Goal: Complete application form: Complete application form

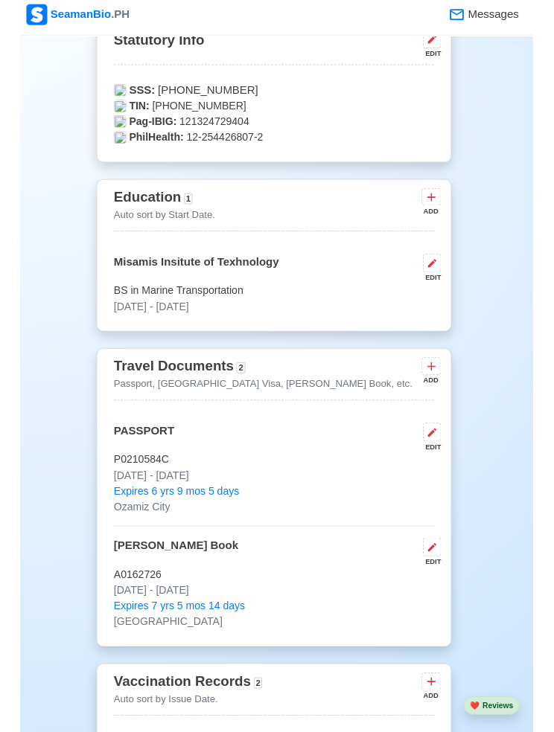
scroll to position [1093, 0]
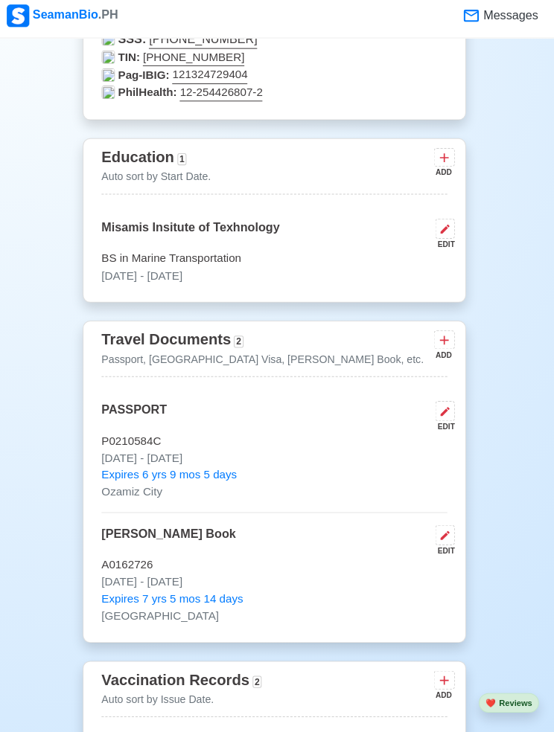
click at [446, 156] on icon at bounding box center [444, 163] width 15 height 15
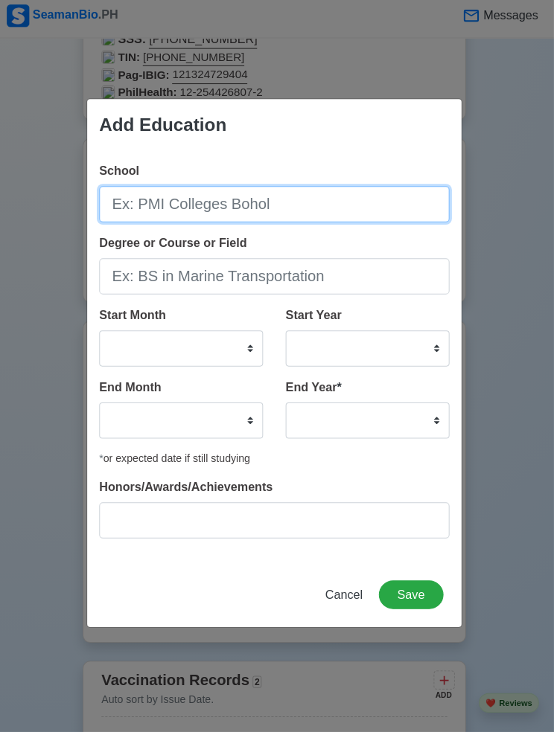
click at [145, 202] on input "School" at bounding box center [276, 209] width 347 height 36
type input "Ozamiz City School of Arts and Trades"
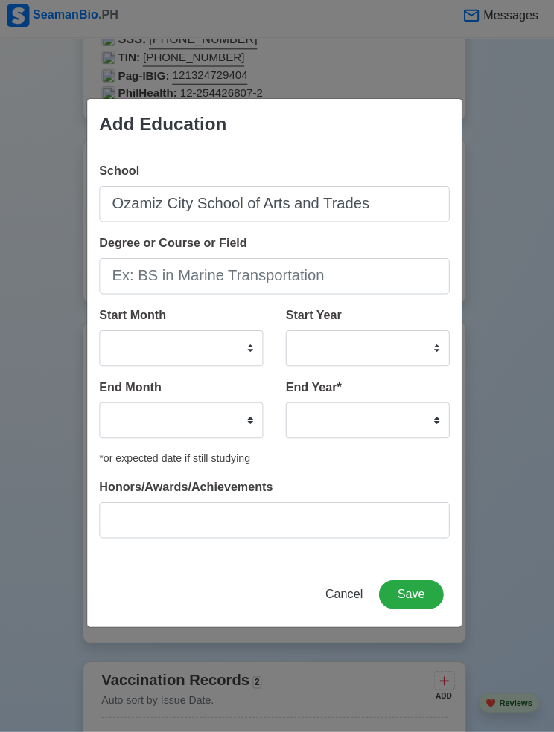
click at [144, 272] on input "Degree or Course or Field" at bounding box center [276, 281] width 347 height 36
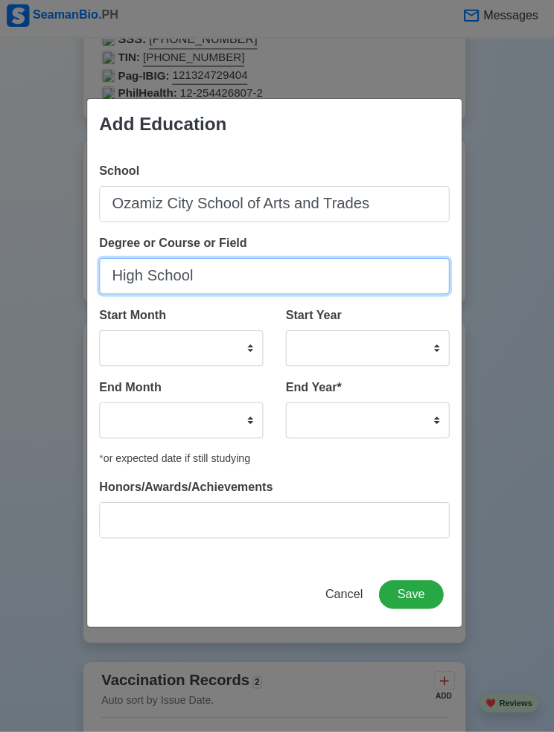
click at [104, 271] on input "High School" at bounding box center [276, 281] width 347 height 36
click at [196, 269] on input "High School" at bounding box center [276, 281] width 347 height 36
type input "H"
type input "Secondary"
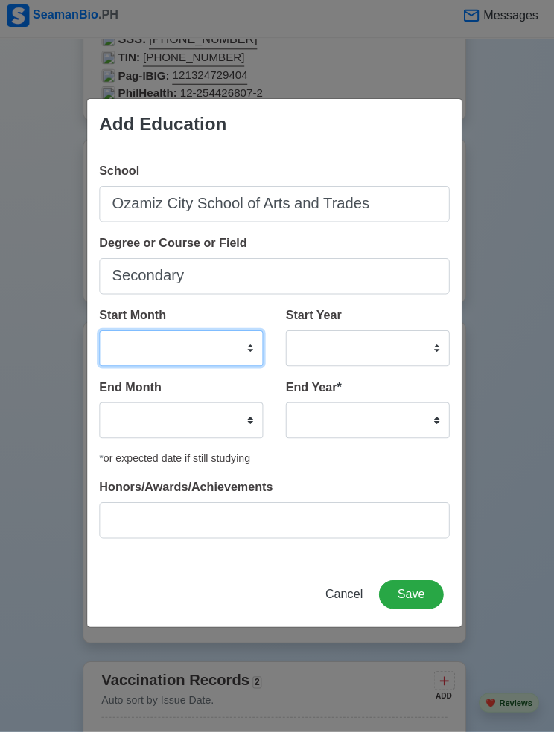
click at [119, 334] on select "January February March April May June July August September October November De…" at bounding box center [184, 352] width 162 height 36
select select "June"
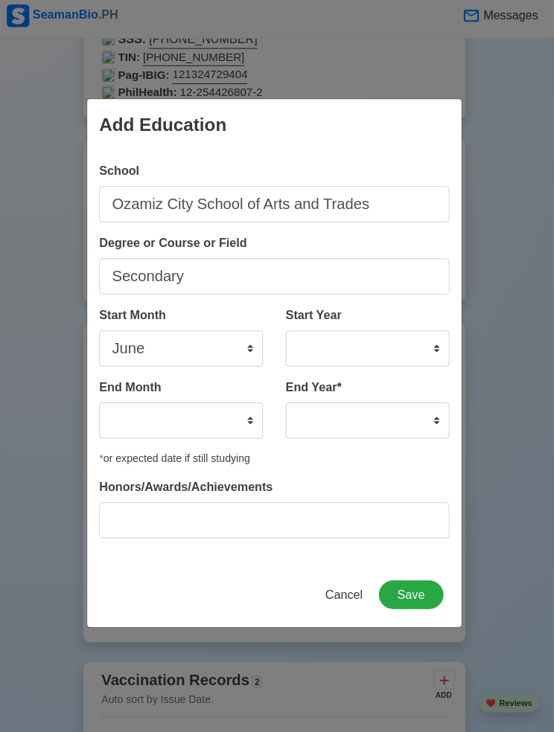
click at [408, 338] on select "2025 2024 2023 2022 2021 2020 2019 2018 2017 2016 2015 2014 2013 2012 2011 2010…" at bounding box center [369, 352] width 162 height 36
select select "2013"
click at [187, 414] on select "January February March April May June July August September October November De…" at bounding box center [184, 424] width 162 height 36
select select "April"
click at [417, 408] on select "2035 2034 2033 2032 2031 2030 2029 2028 2027 2026 2025 2024 2023 2022 2021 2020…" at bounding box center [369, 424] width 162 height 36
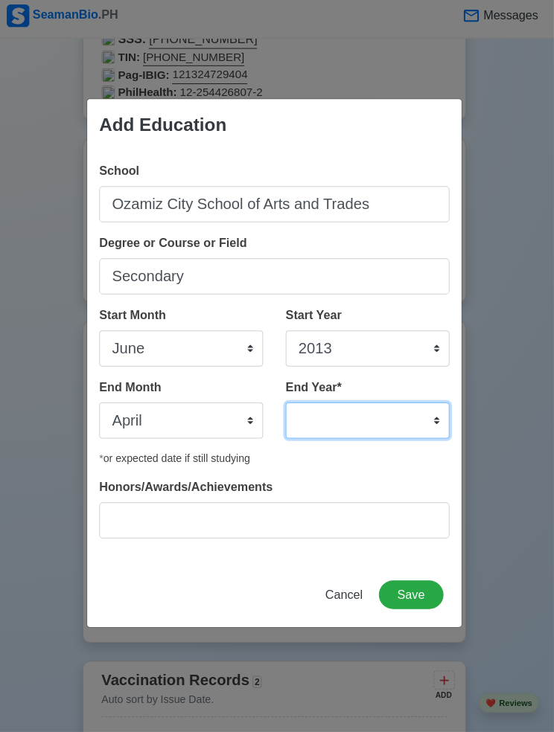
select select "2017"
click at [416, 589] on button "Save" at bounding box center [412, 596] width 64 height 28
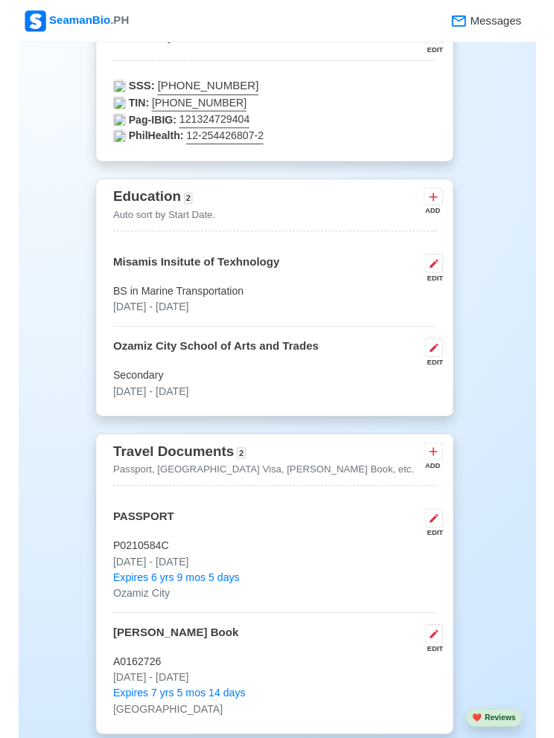
scroll to position [1045, 0]
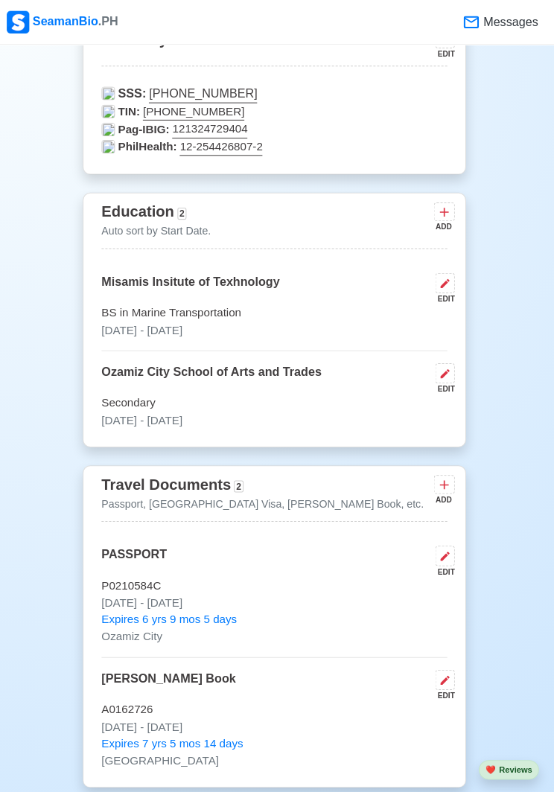
click at [447, 364] on button at bounding box center [445, 370] width 19 height 20
select select "June"
select select "2013"
select select "April"
select select "2017"
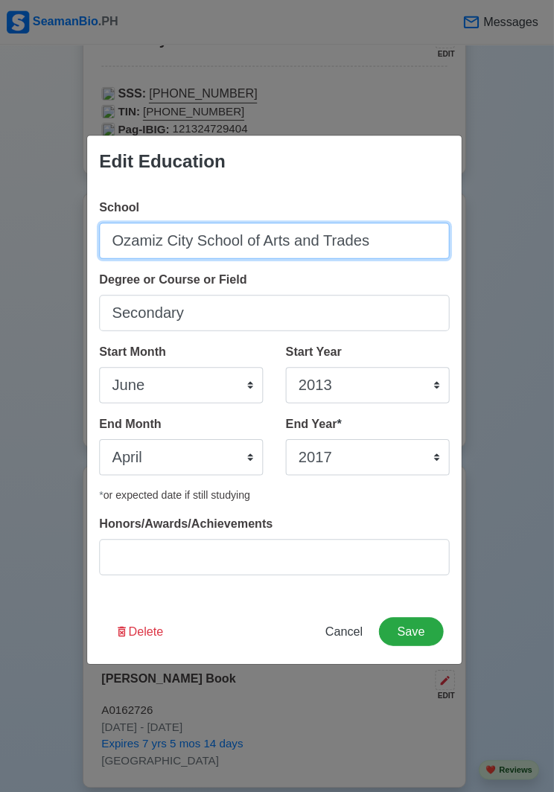
click at [127, 235] on input "Ozamiz City School of Arts and Trades" at bounding box center [276, 239] width 347 height 36
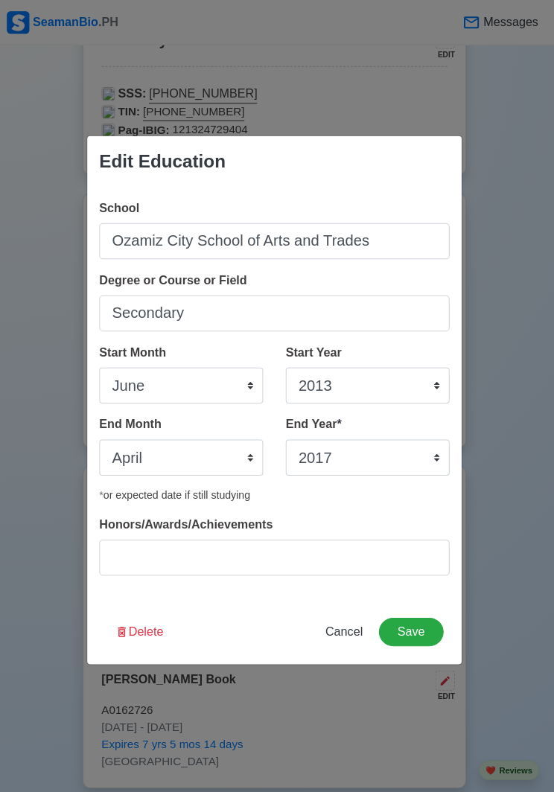
click at [12, 234] on div "Edit Education School Ozamiz City School of Arts and Trades Degree or Course or…" at bounding box center [277, 396] width 554 height 792
click at [423, 612] on button "Save" at bounding box center [412, 626] width 64 height 28
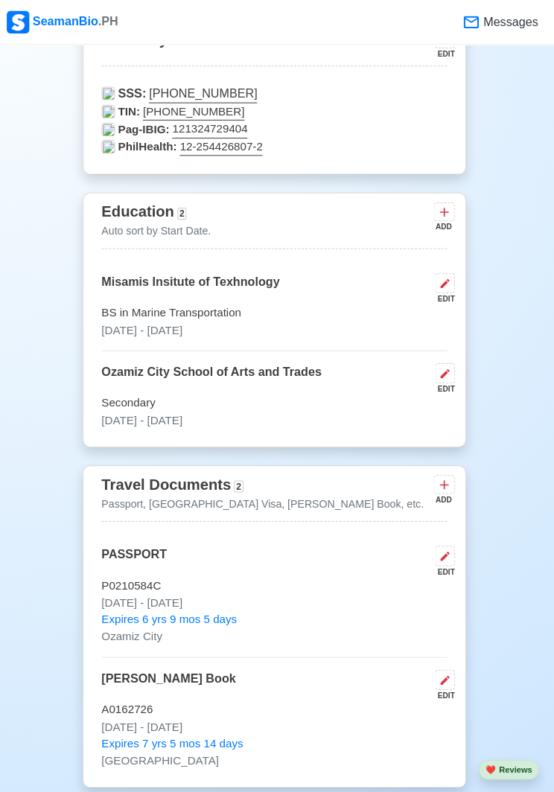
click at [447, 208] on button at bounding box center [445, 210] width 21 height 19
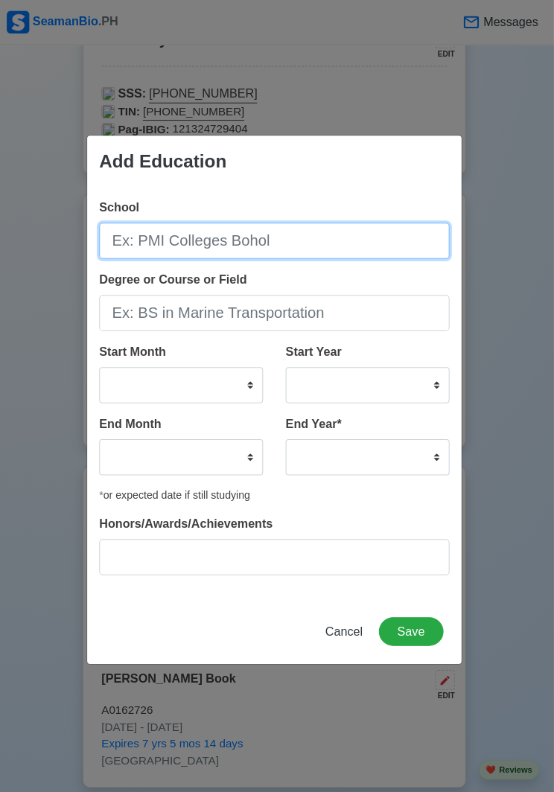
click at [151, 244] on input "School" at bounding box center [276, 239] width 347 height 36
type input "Ozamiz City S.D.A Elementary School"
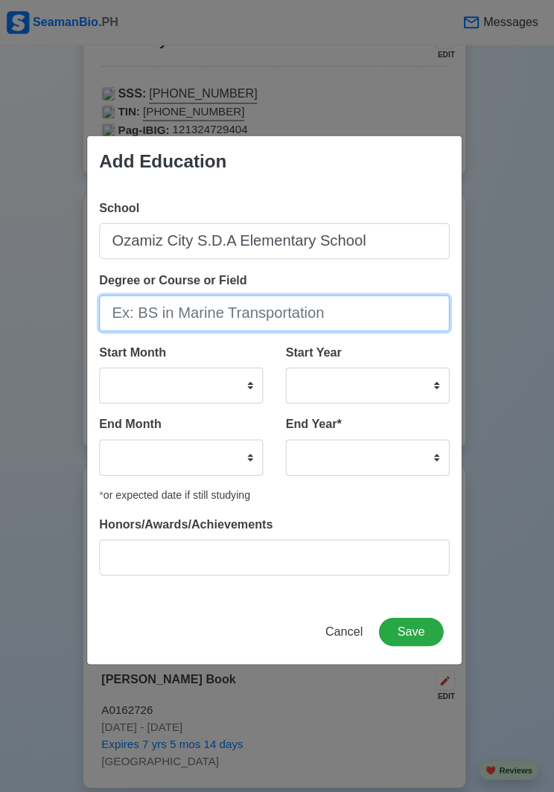
click at [134, 299] on input "Degree or Course or Field" at bounding box center [276, 310] width 347 height 36
type input "E"
click at [131, 317] on input "E" at bounding box center [276, 310] width 347 height 36
type input "Primary"
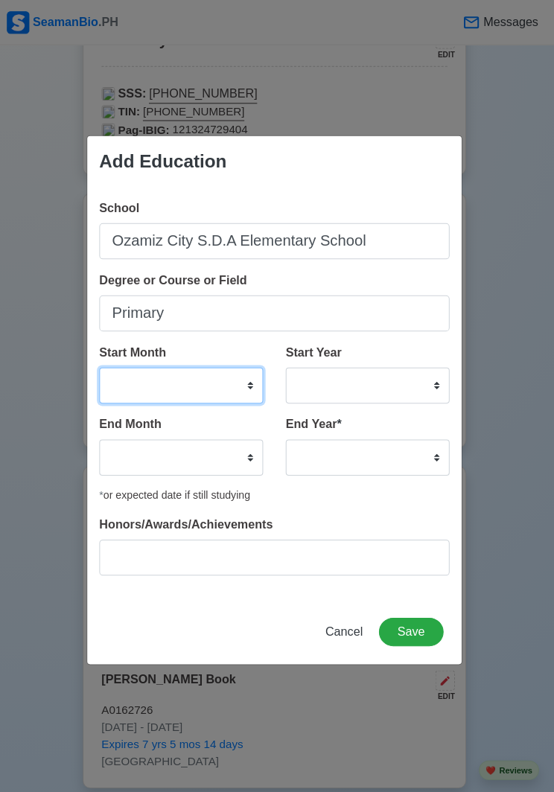
click at [113, 372] on select "January February March April May June July August September October November De…" at bounding box center [184, 382] width 162 height 36
select select "June"
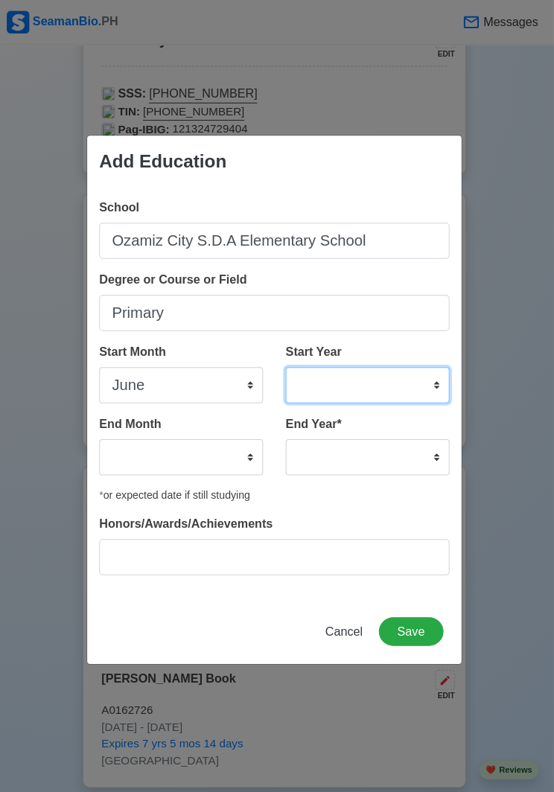
click at [399, 365] on select "2025 2024 2023 2022 2021 2020 2019 2018 2017 2016 2015 2014 2013 2012 2011 2010…" at bounding box center [369, 382] width 162 height 36
select select "2006"
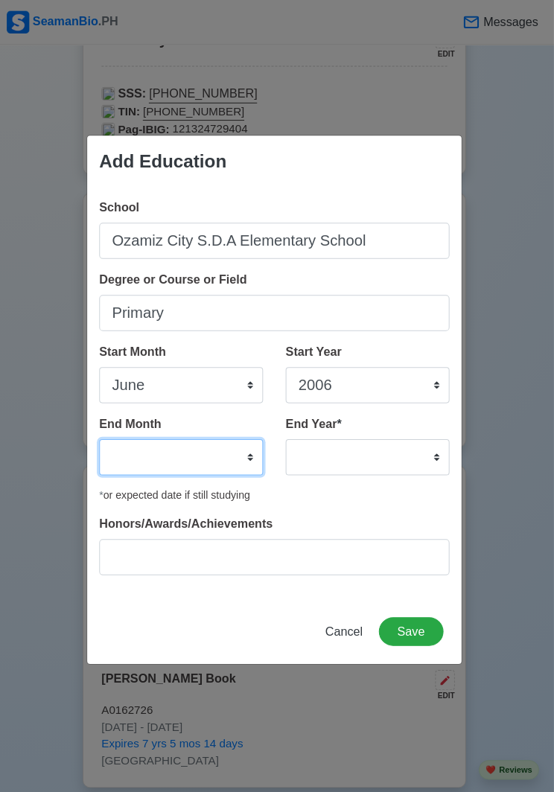
click at [119, 469] on select "January February March April May June July August September October November De…" at bounding box center [184, 453] width 162 height 36
select select "April"
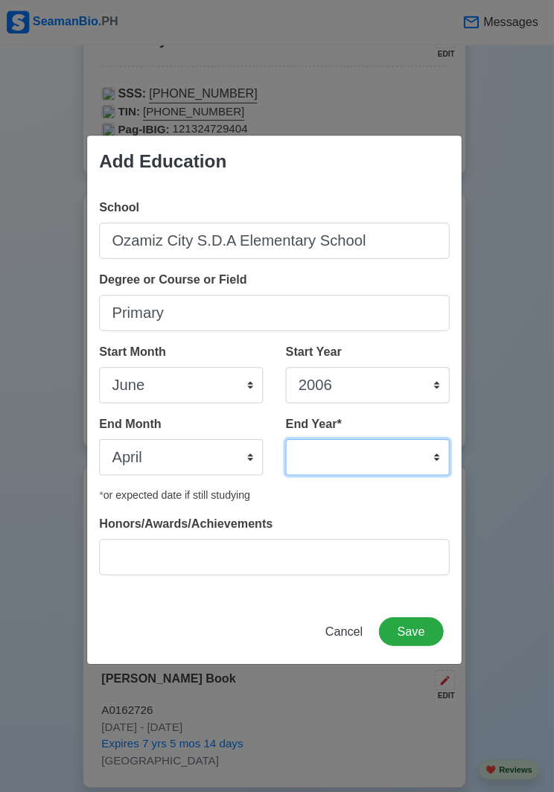
click at [420, 441] on select "2035 2034 2033 2032 2031 2030 2029 2028 2027 2026 2025 2024 2023 2022 2021 2020…" at bounding box center [369, 453] width 162 height 36
click at [426, 443] on select "2035 2034 2033 2032 2031 2030 2029 2028 2027 2026 2025 2024 2023 2022 2021 2020…" at bounding box center [369, 453] width 162 height 36
select select "2013"
click at [418, 621] on button "Save" at bounding box center [412, 626] width 64 height 28
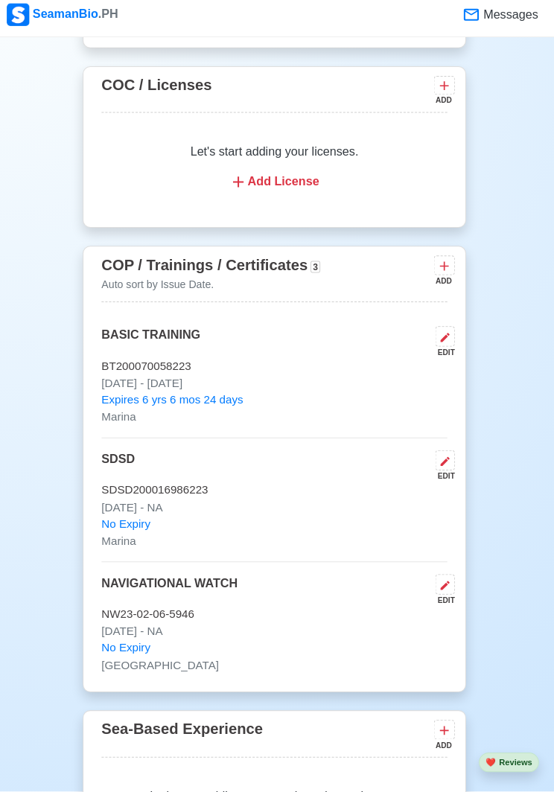
scroll to position [2206, 0]
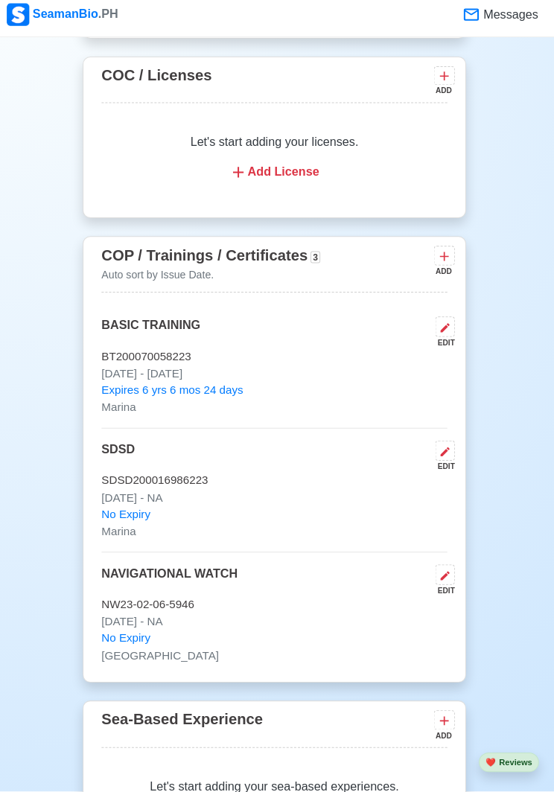
click at [444, 254] on icon at bounding box center [444, 261] width 15 height 15
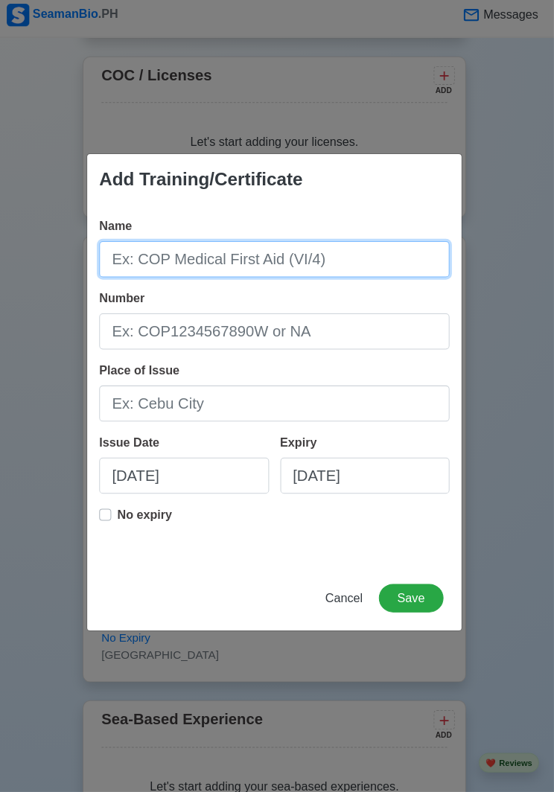
click at [147, 250] on input "Name" at bounding box center [276, 264] width 347 height 36
type input "Marine Civil Engineer Skill Training Course"
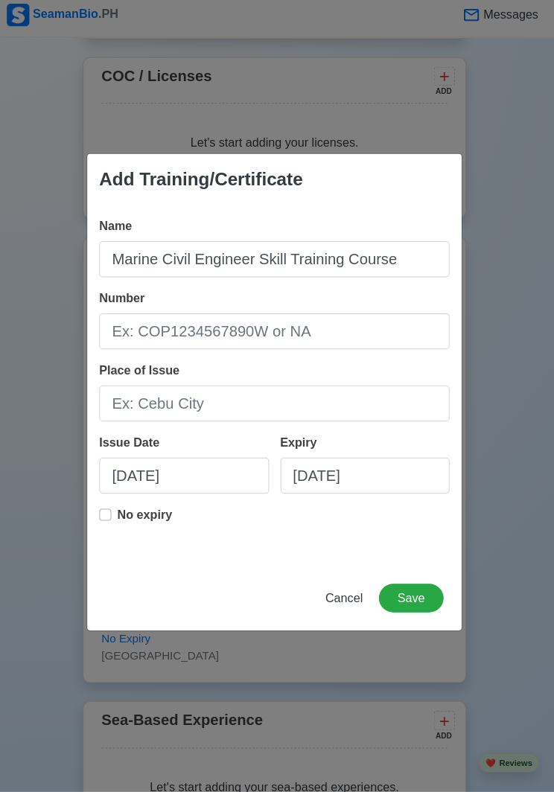
click at [115, 324] on input "Number" at bounding box center [276, 336] width 347 height 36
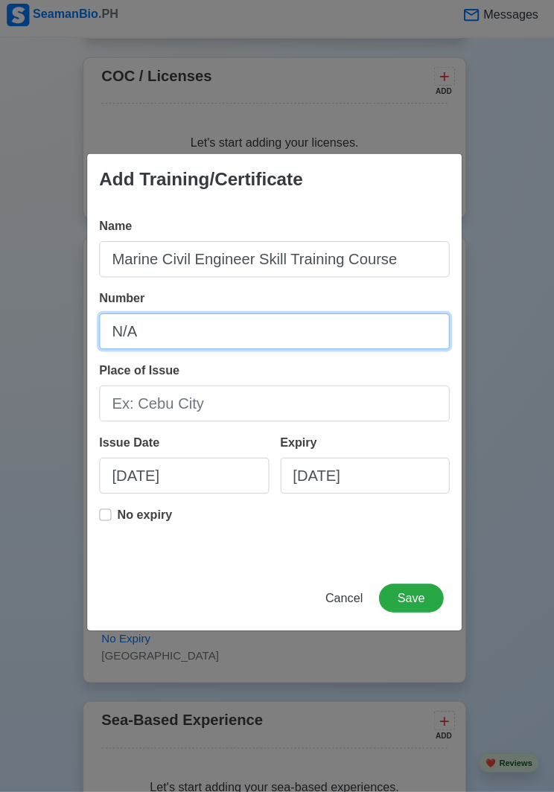
type input "N/A"
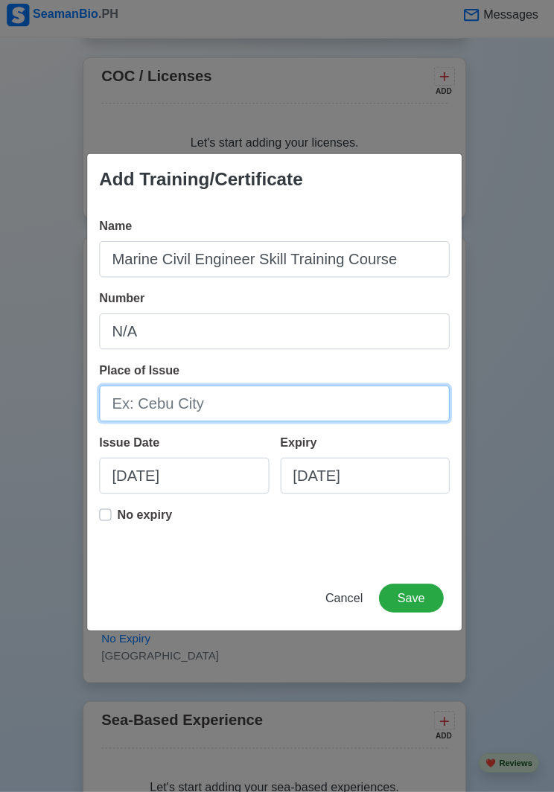
click at [116, 394] on input "Place of Issue" at bounding box center [276, 407] width 347 height 36
type input "M"
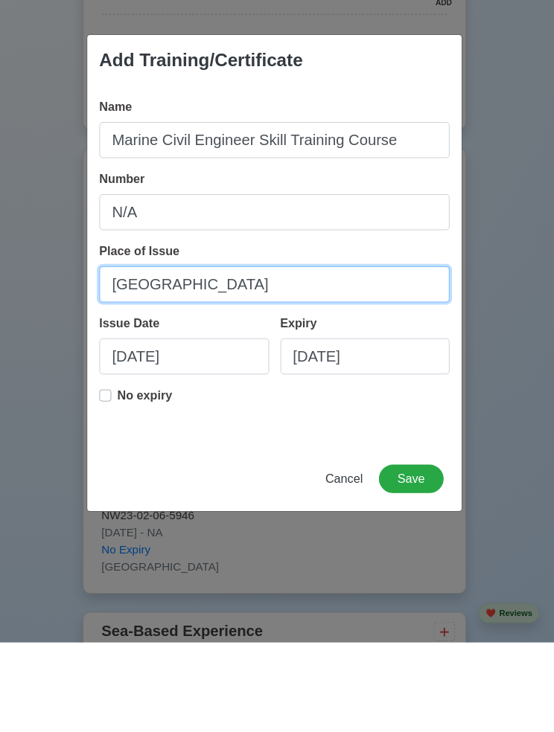
type input "[GEOGRAPHIC_DATA]"
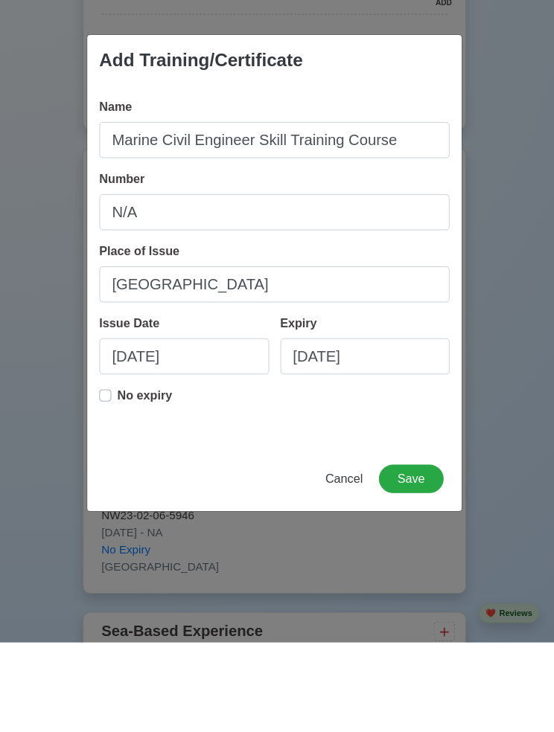
click at [121, 478] on p "No expiry" at bounding box center [148, 487] width 54 height 18
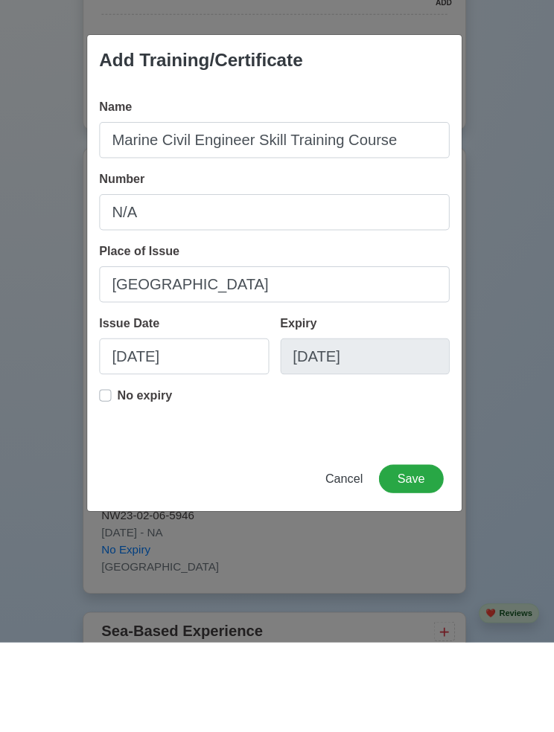
scroll to position [2295, 0]
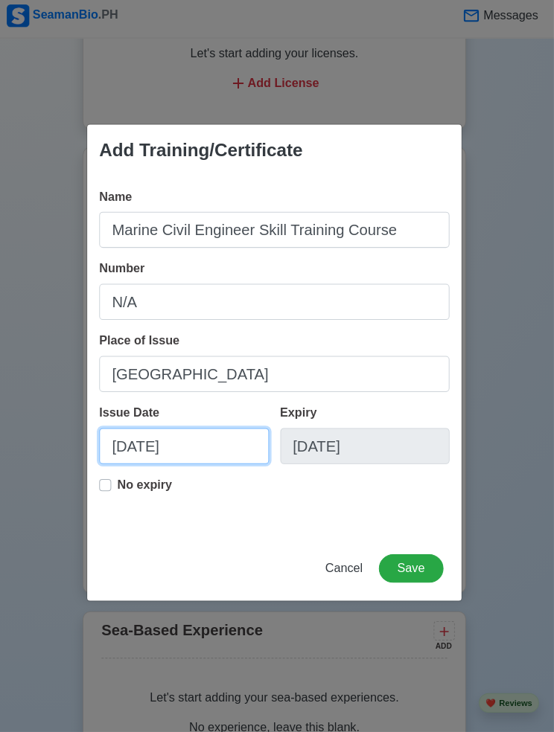
click at [205, 435] on input "[DATE]" at bounding box center [187, 449] width 168 height 36
select select "****"
select select "******"
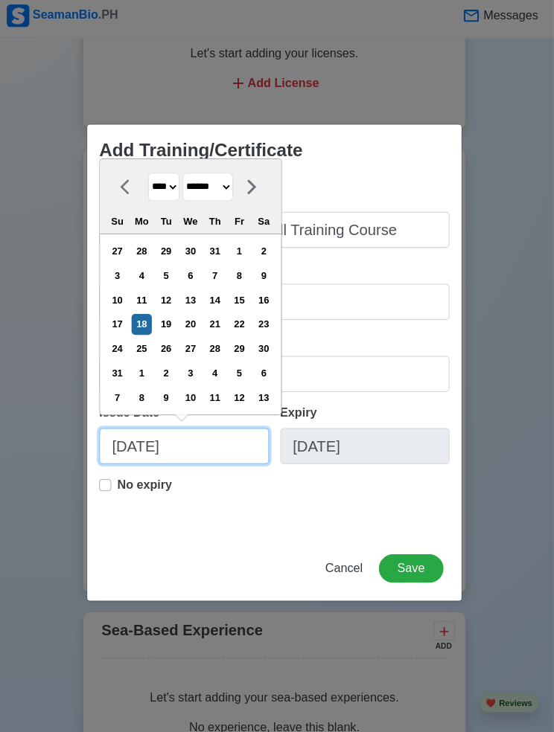
scroll to position [2295, 0]
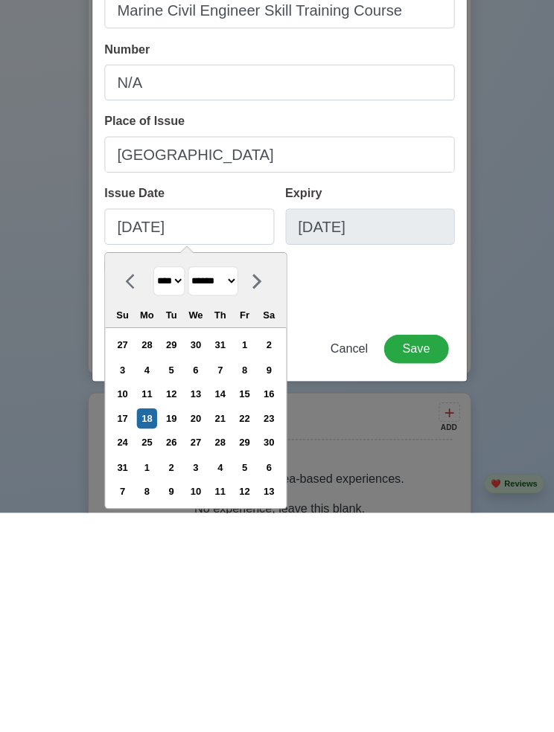
click at [175, 488] on select "**** **** **** **** **** **** **** **** **** **** **** **** **** **** **** ****…" at bounding box center [167, 502] width 31 height 29
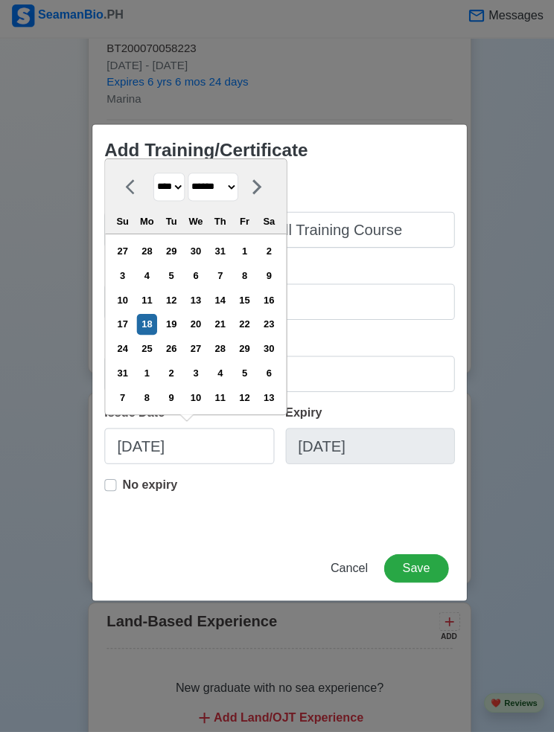
select select "****"
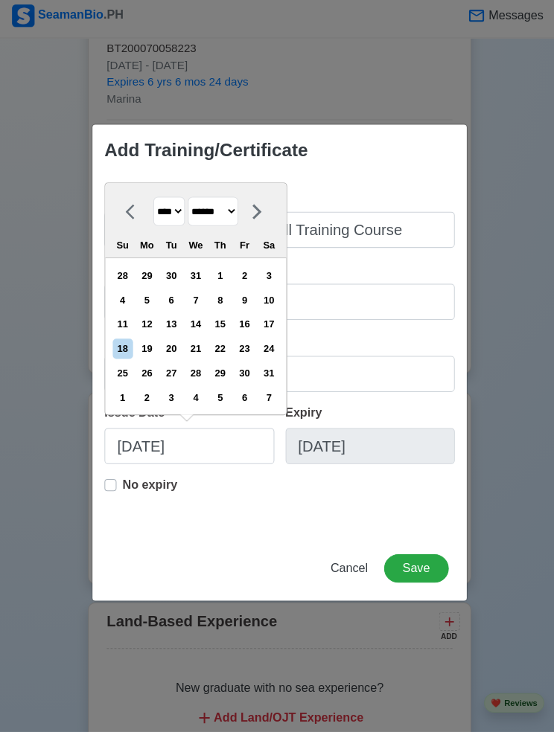
click at [219, 208] on select "******* ******** ***** ***** *** **** **** ****** ********* ******* ******** **…" at bounding box center [211, 216] width 50 height 29
select select "*******"
click at [252, 319] on div "19" at bounding box center [242, 328] width 20 height 20
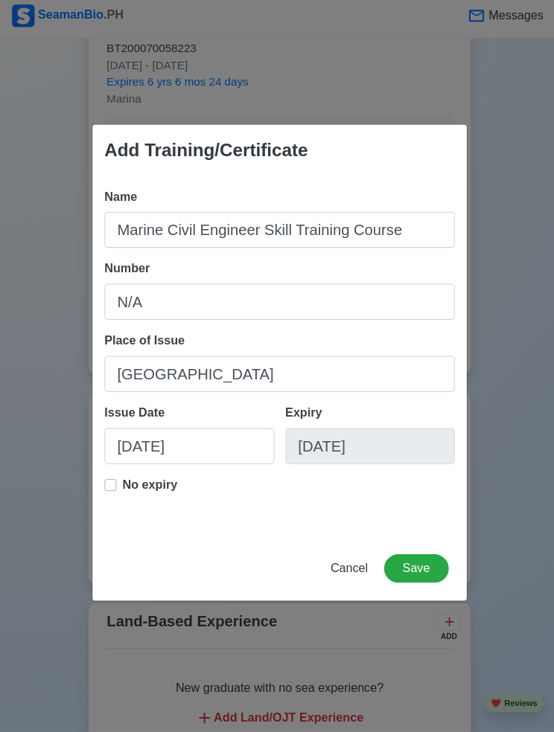
type input "[DATE]"
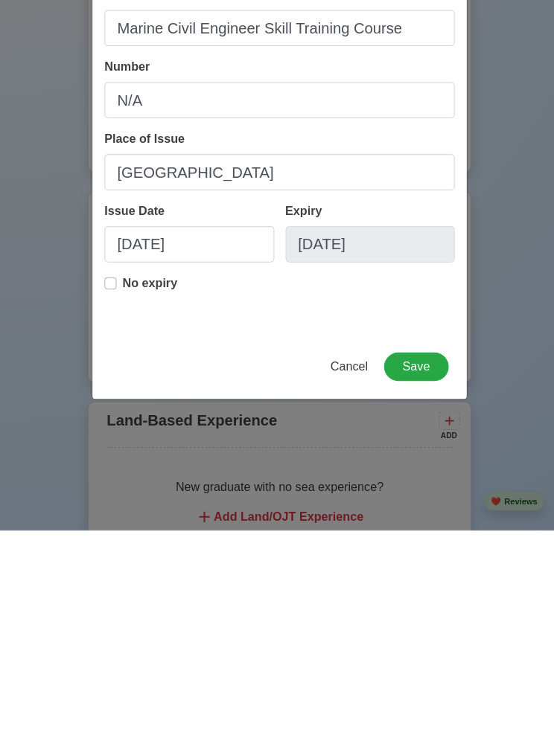
click at [432, 556] on button "Save" at bounding box center [412, 570] width 64 height 28
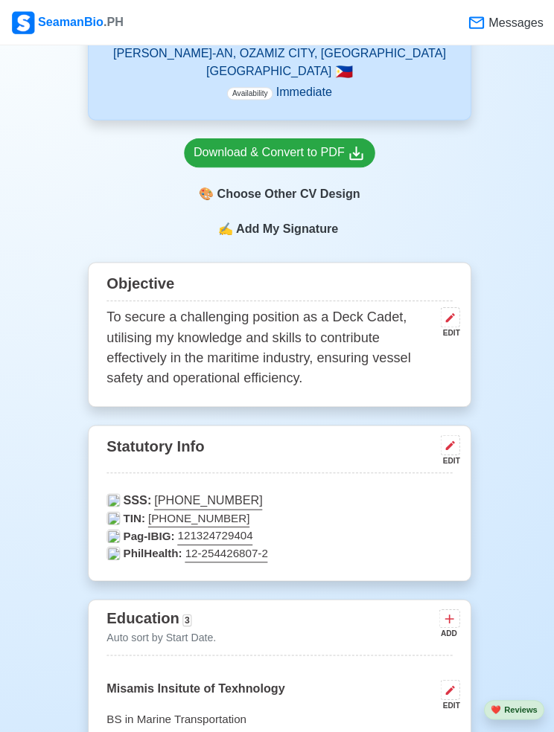
scroll to position [612, 0]
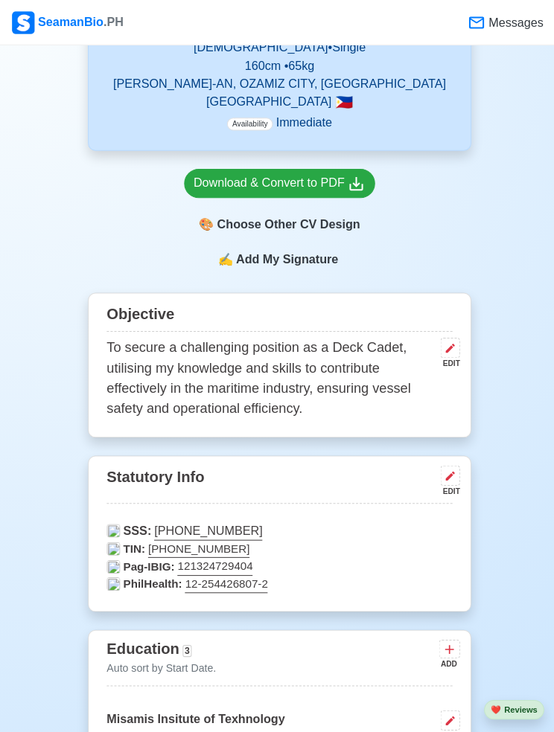
click at [213, 179] on div "Download & Convert to PDF" at bounding box center [277, 182] width 170 height 19
